Goal: Task Accomplishment & Management: Use online tool/utility

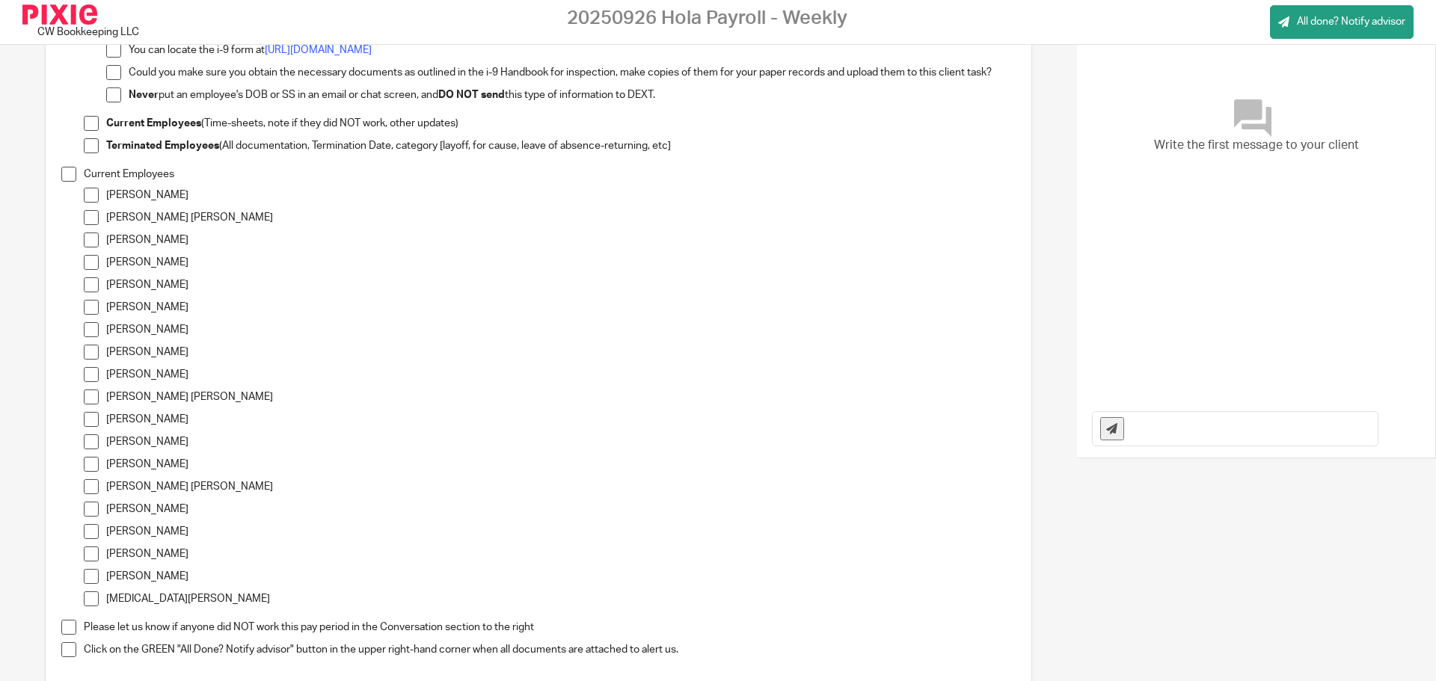
scroll to position [404, 0]
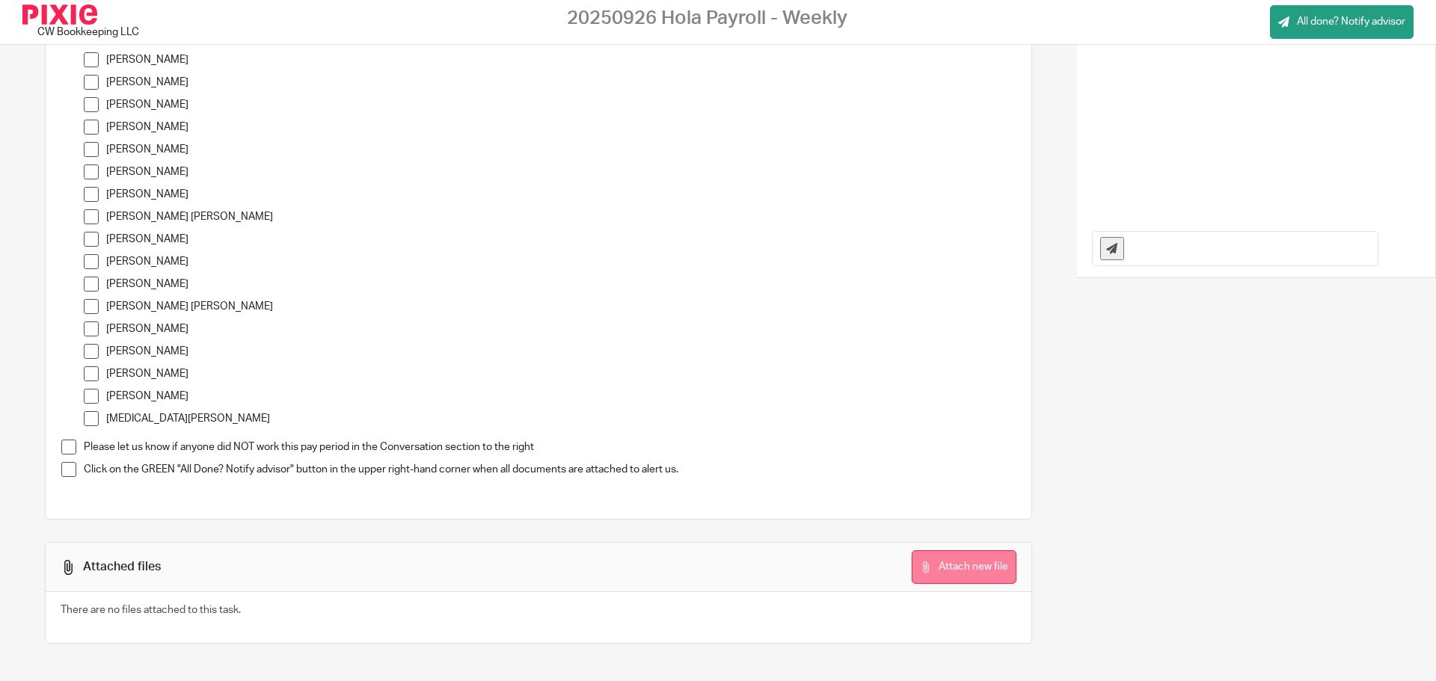
click at [919, 557] on button "Attach new file" at bounding box center [963, 567] width 105 height 34
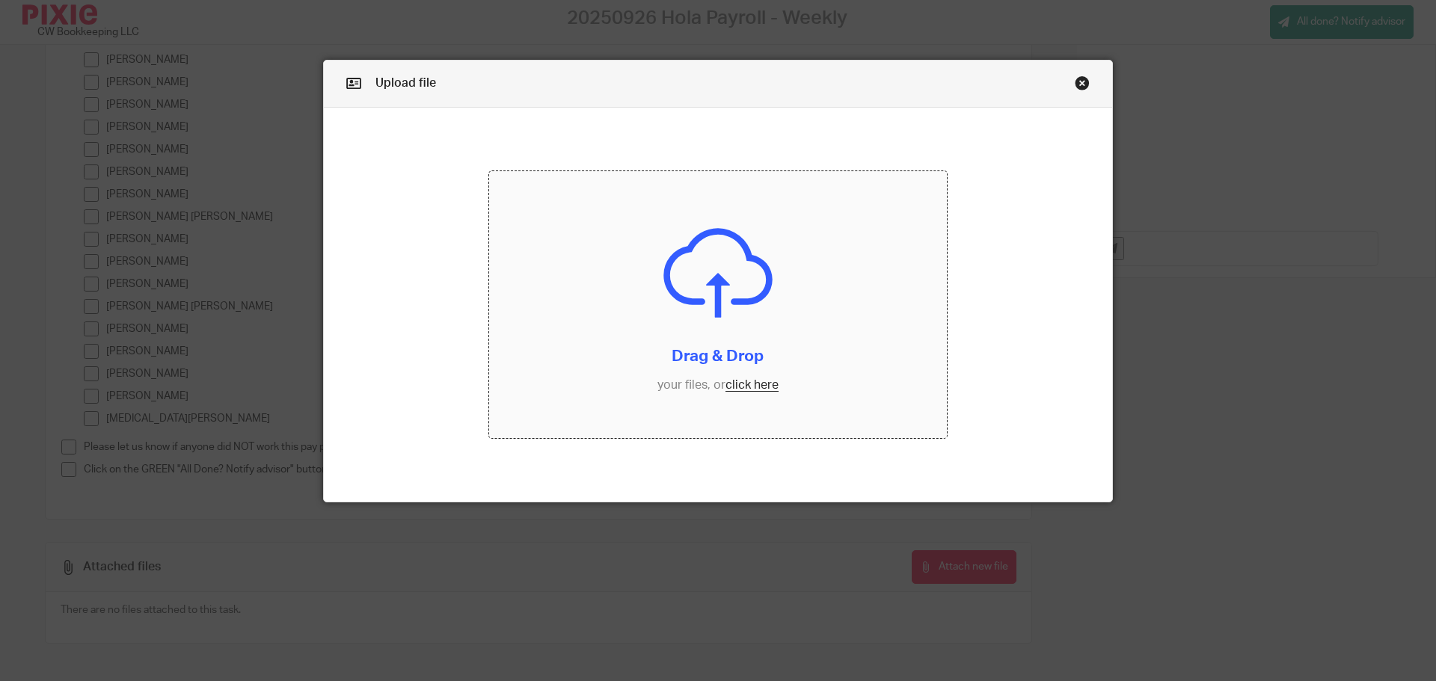
click at [755, 387] on input "file" at bounding box center [718, 305] width 458 height 268
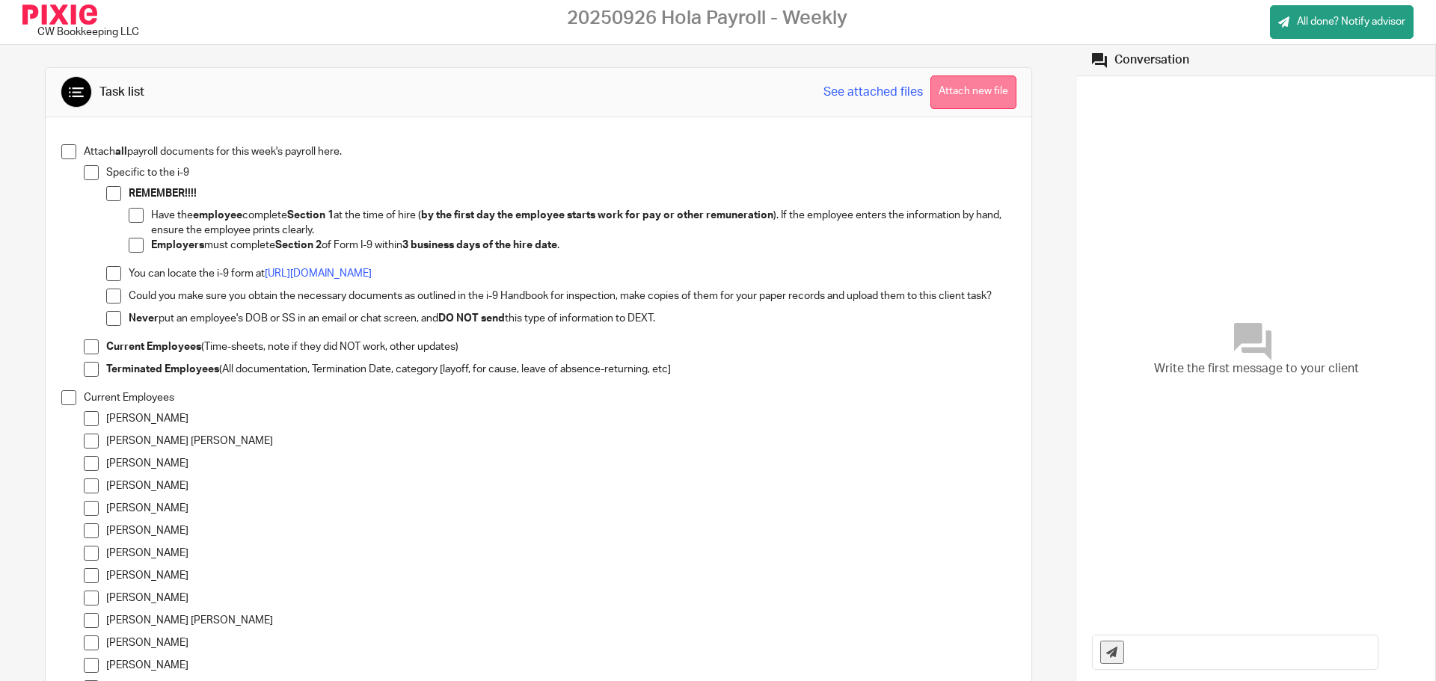
click at [978, 82] on button "Attach new file" at bounding box center [973, 93] width 86 height 34
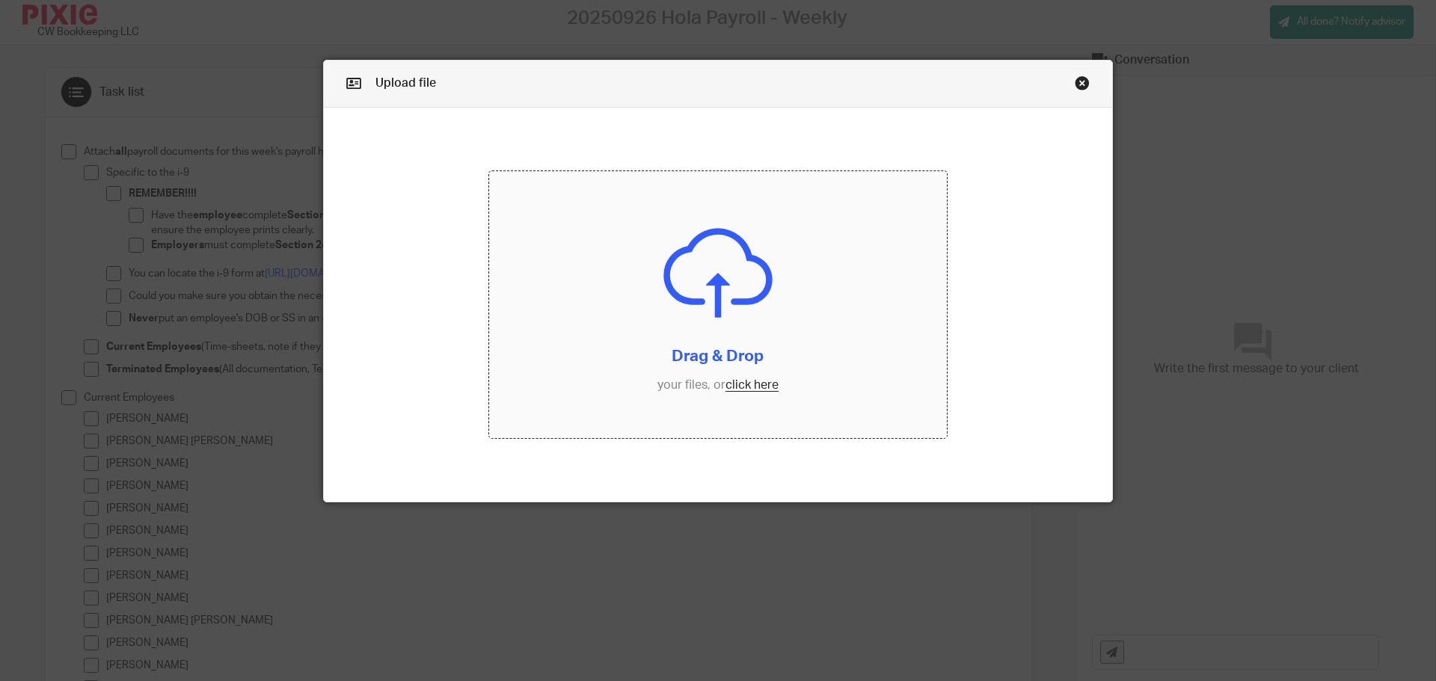
click at [754, 387] on input "file" at bounding box center [718, 305] width 458 height 268
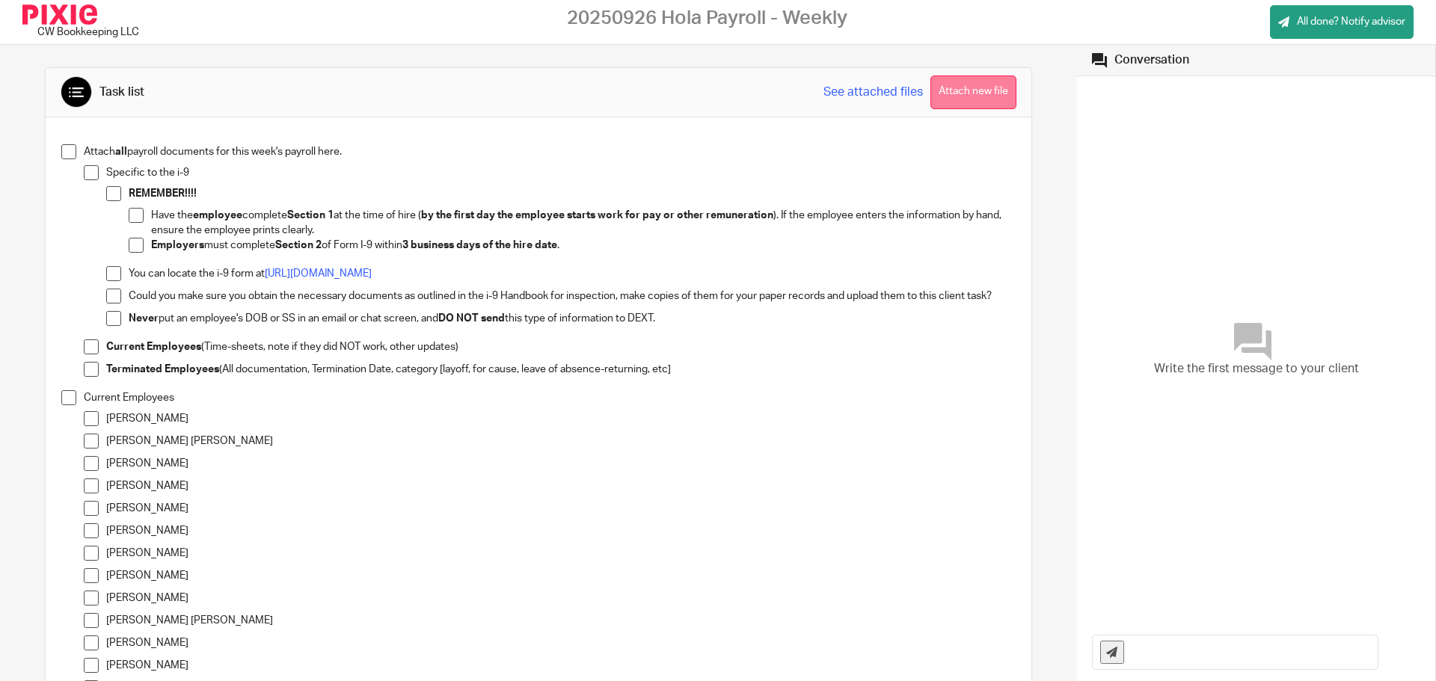
click at [976, 93] on button "Attach new file" at bounding box center [973, 93] width 86 height 34
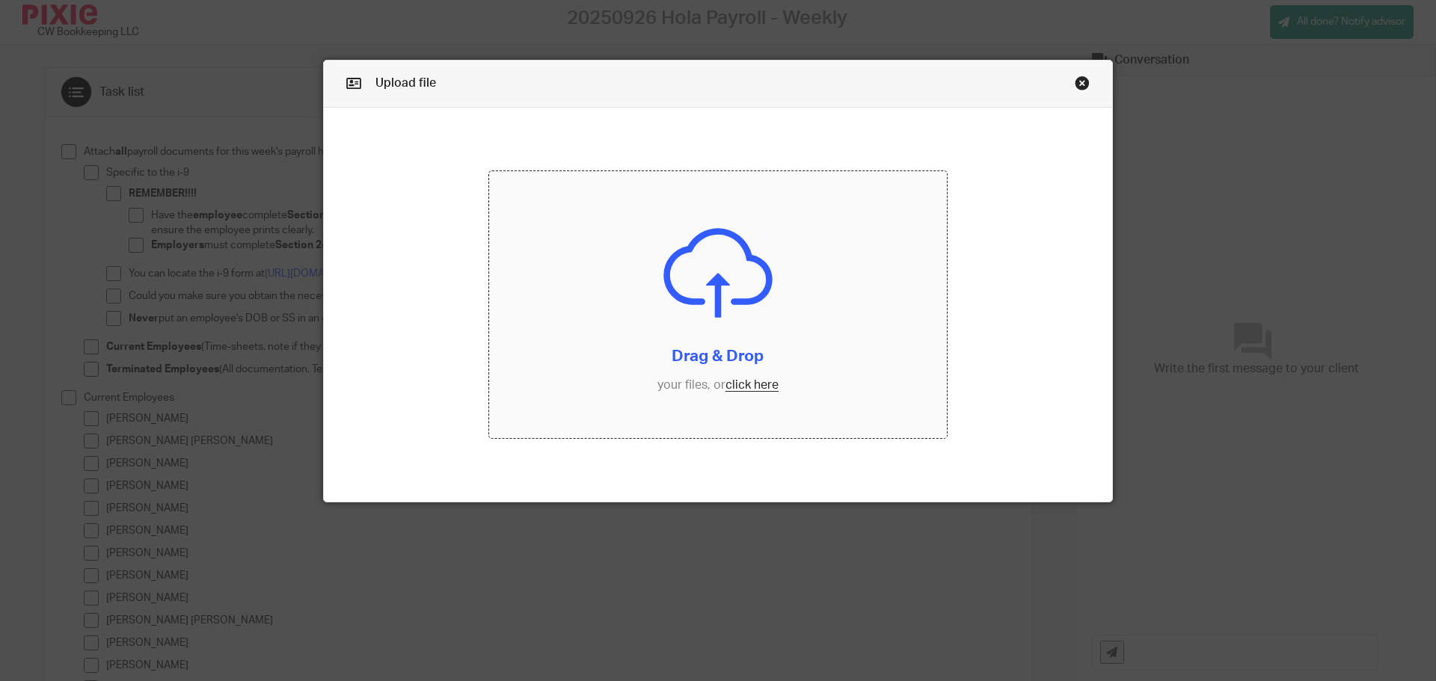
click at [741, 389] on input "file" at bounding box center [718, 305] width 458 height 268
click at [1077, 85] on link "Close this dialog window" at bounding box center [1081, 86] width 15 height 20
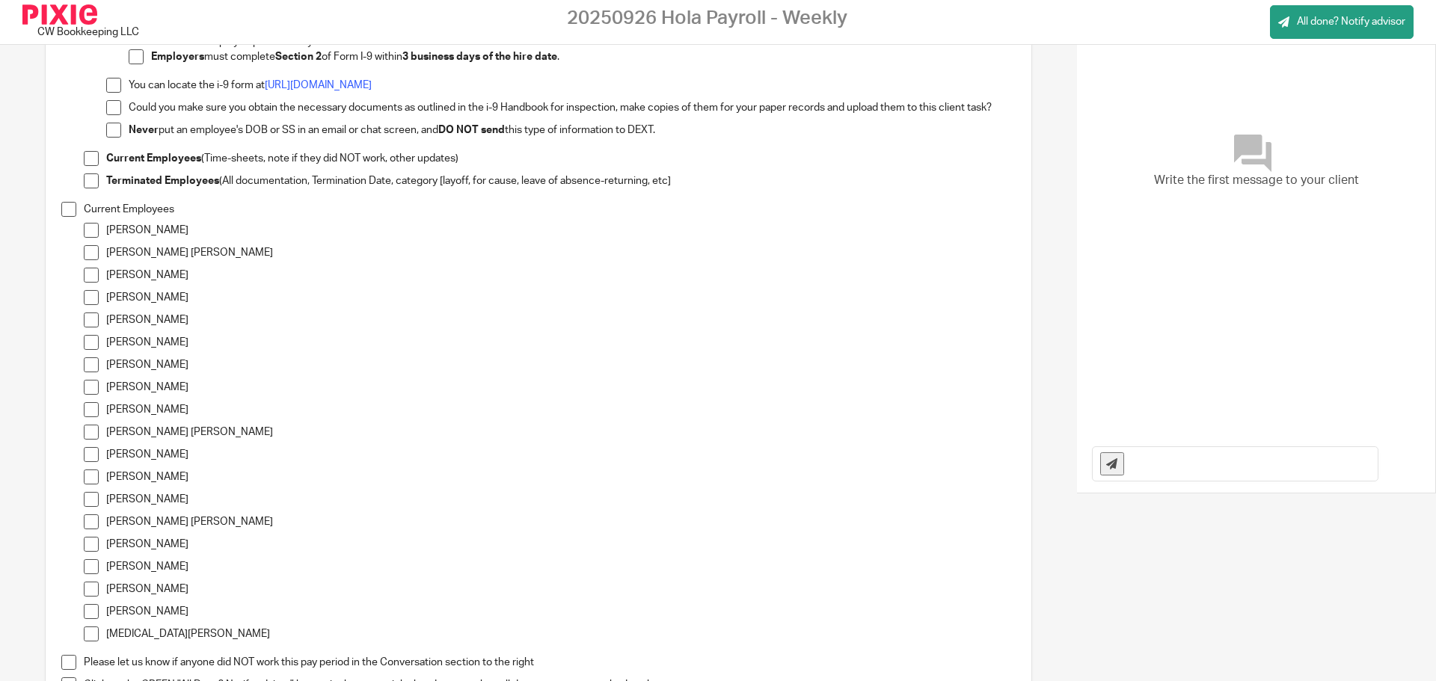
scroll to position [224, 0]
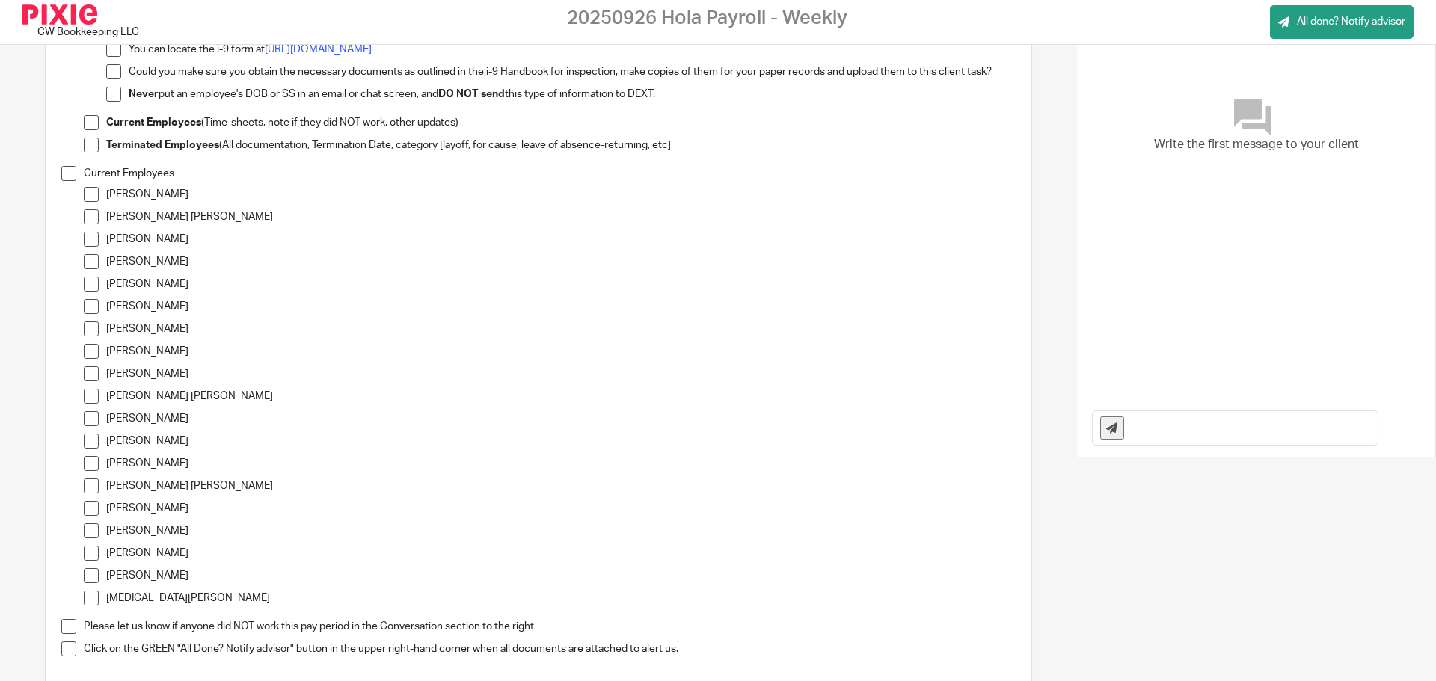
click at [89, 189] on span at bounding box center [91, 194] width 15 height 15
click at [90, 265] on span at bounding box center [91, 261] width 15 height 15
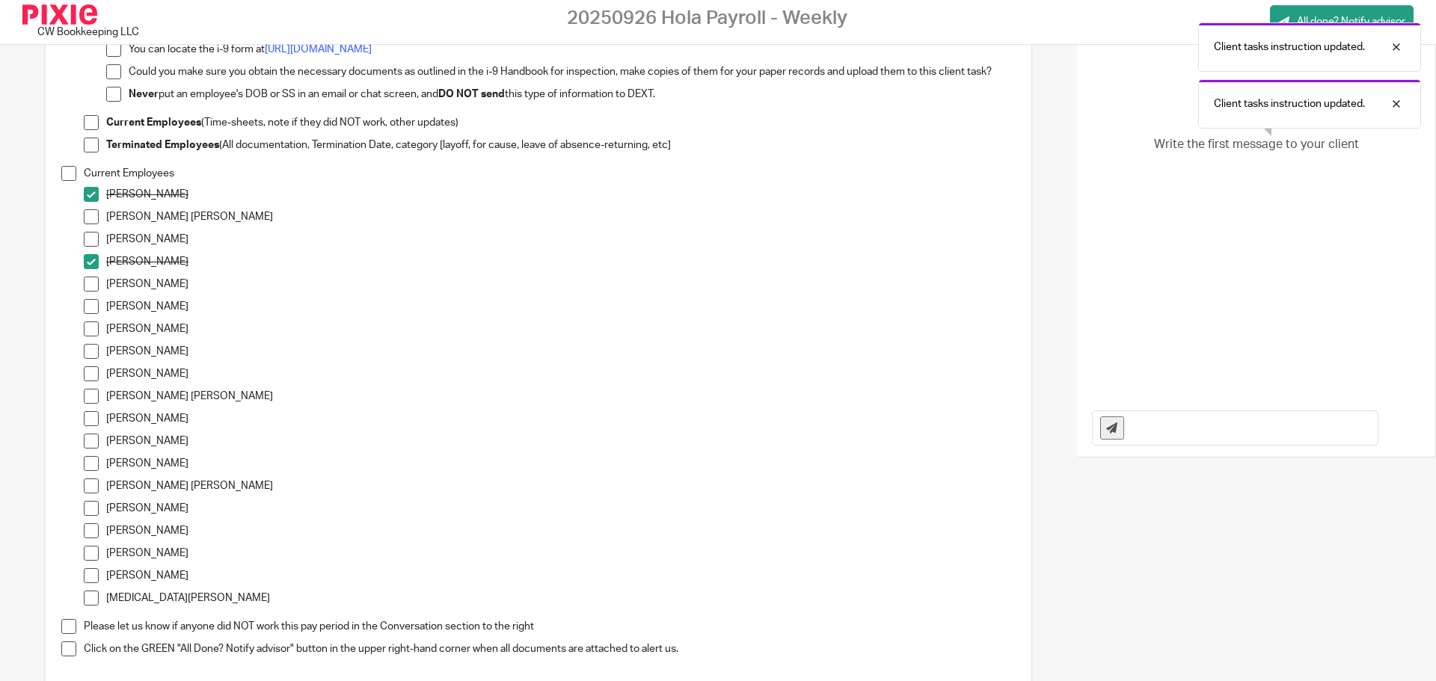
click at [97, 285] on span at bounding box center [91, 284] width 15 height 15
click at [93, 356] on span at bounding box center [91, 351] width 15 height 15
click at [92, 378] on span at bounding box center [91, 373] width 15 height 15
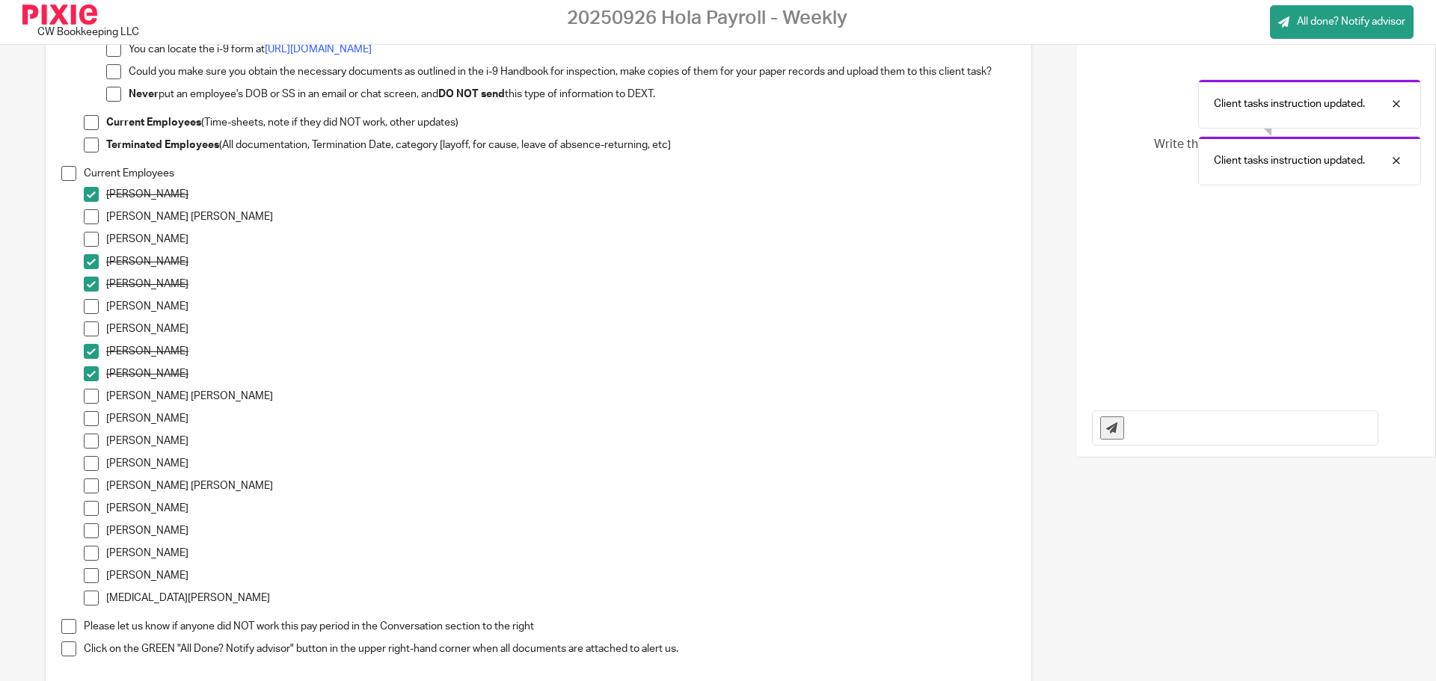
click at [93, 402] on span at bounding box center [91, 396] width 15 height 15
click at [92, 486] on span at bounding box center [91, 486] width 15 height 15
click at [92, 508] on span at bounding box center [91, 508] width 15 height 15
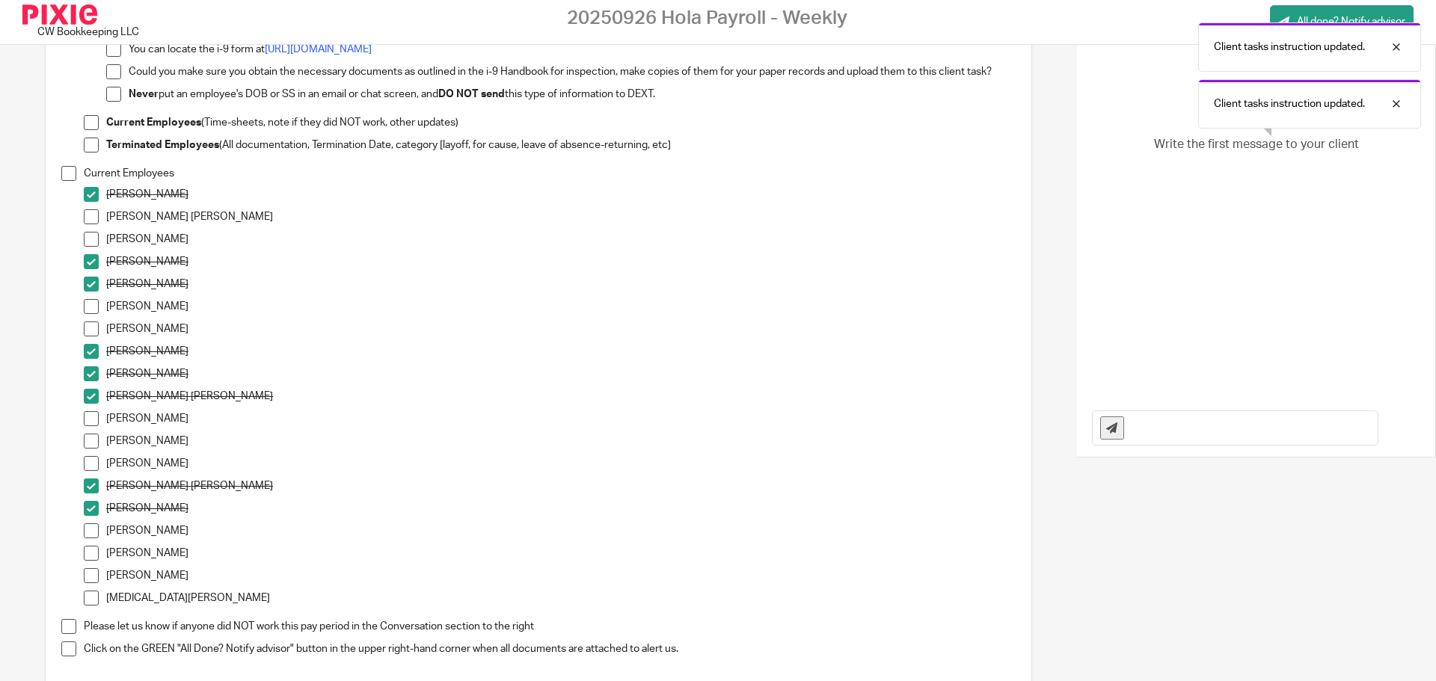
click at [95, 536] on span at bounding box center [91, 530] width 15 height 15
click at [90, 559] on span at bounding box center [91, 553] width 15 height 15
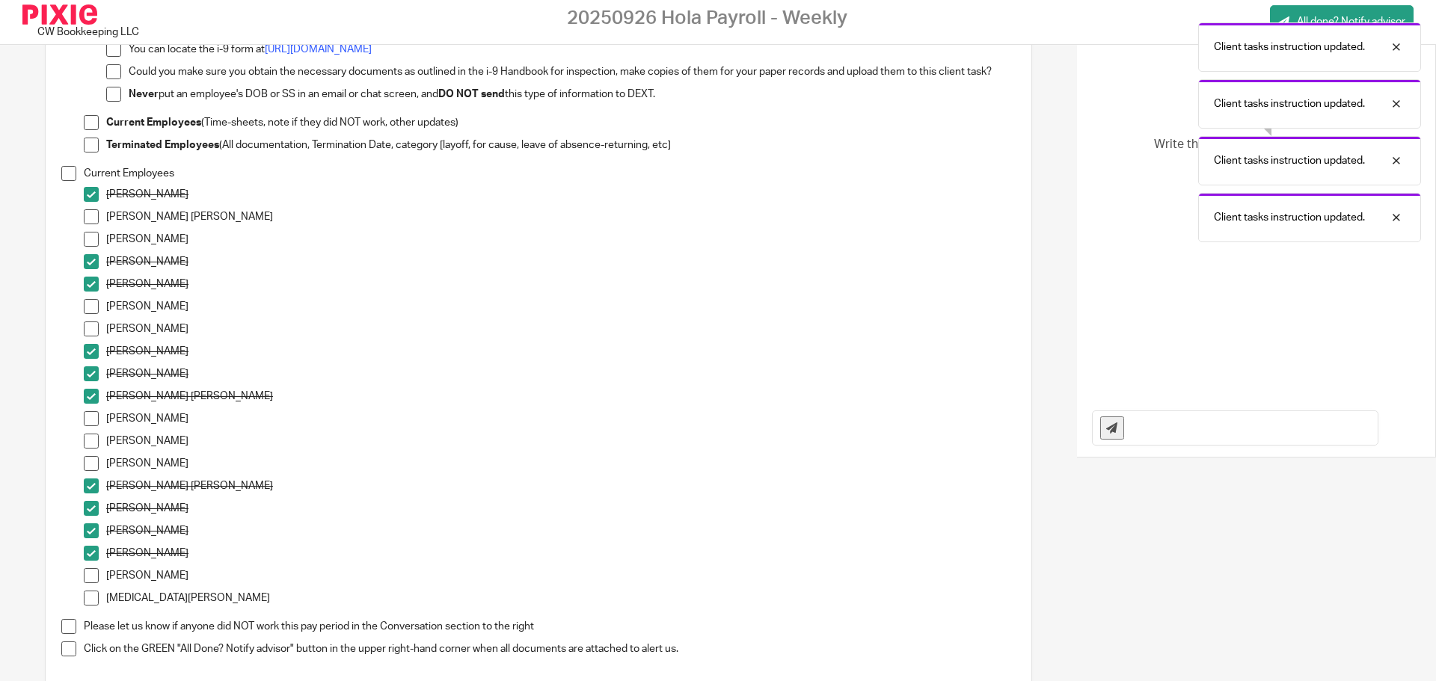
click at [96, 575] on span at bounding box center [91, 575] width 15 height 15
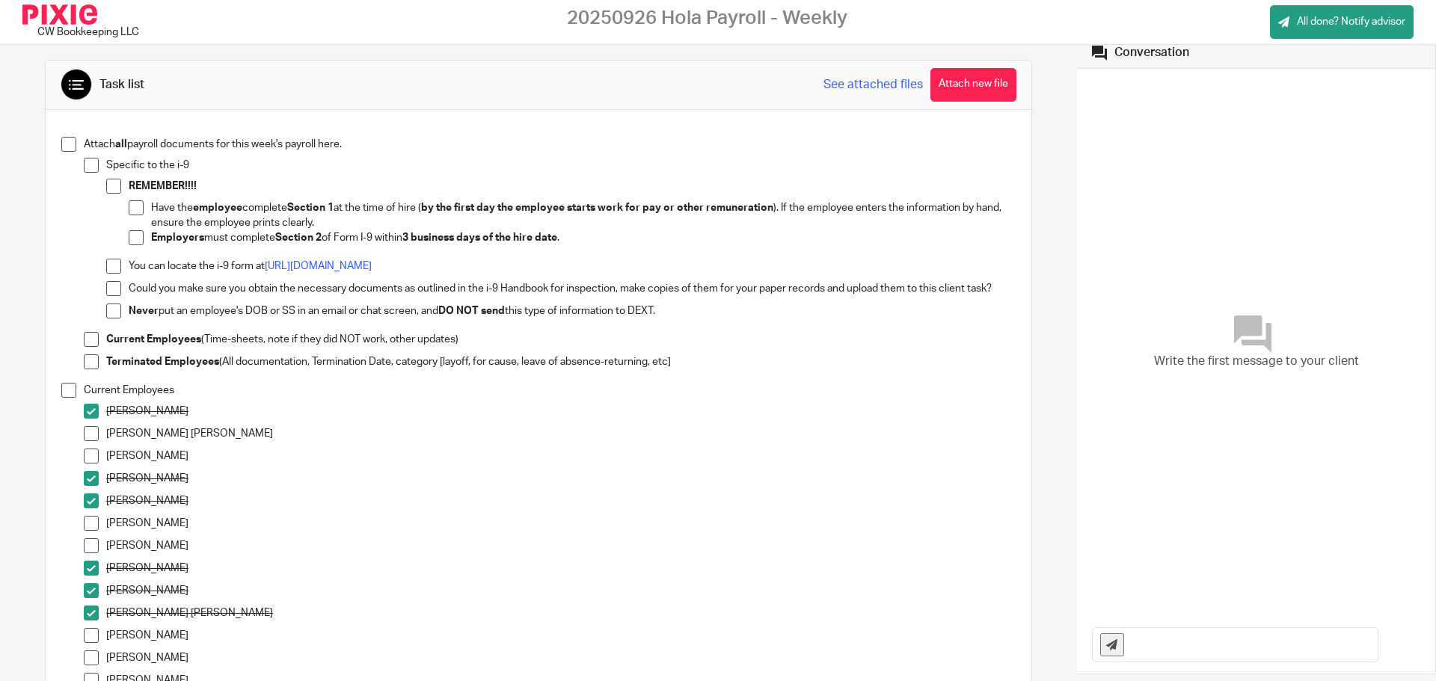
scroll to position [0, 0]
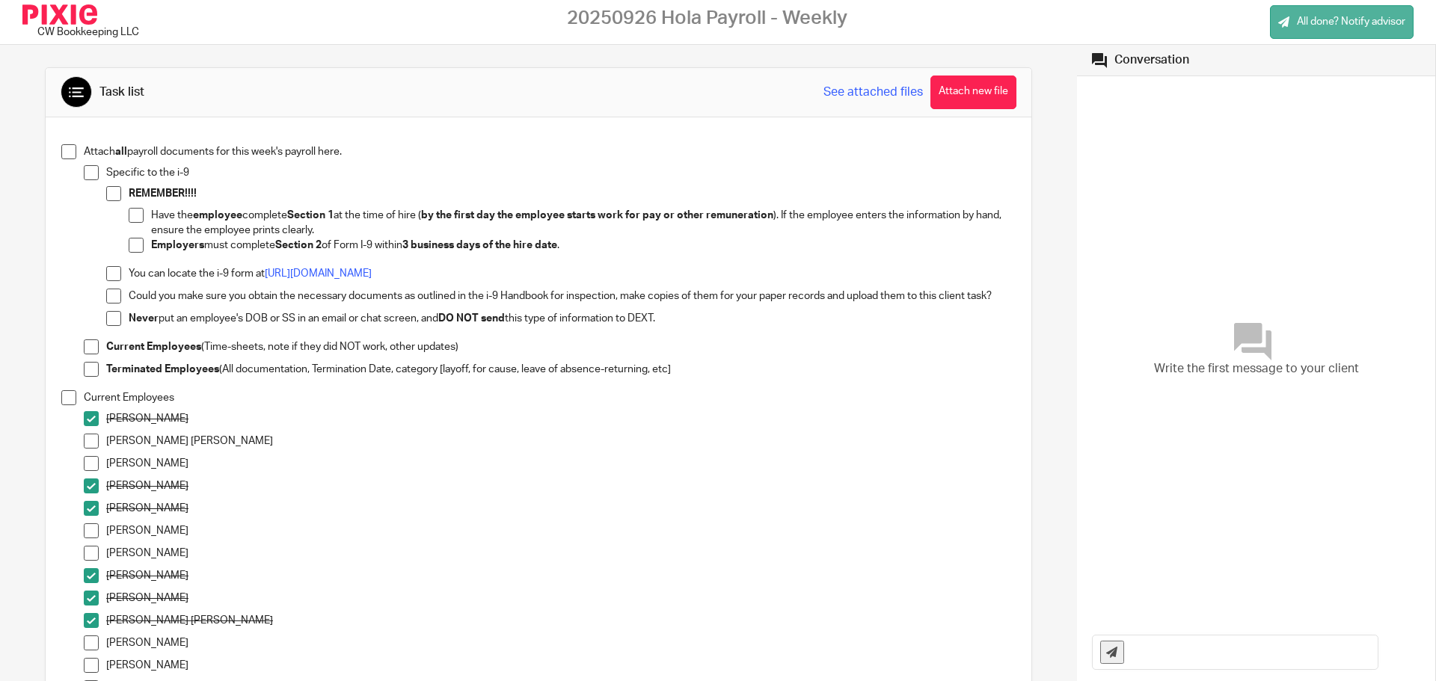
click at [1330, 15] on span "All done? Notify advisor" at bounding box center [1351, 21] width 108 height 15
